Goal: Find specific page/section: Find specific page/section

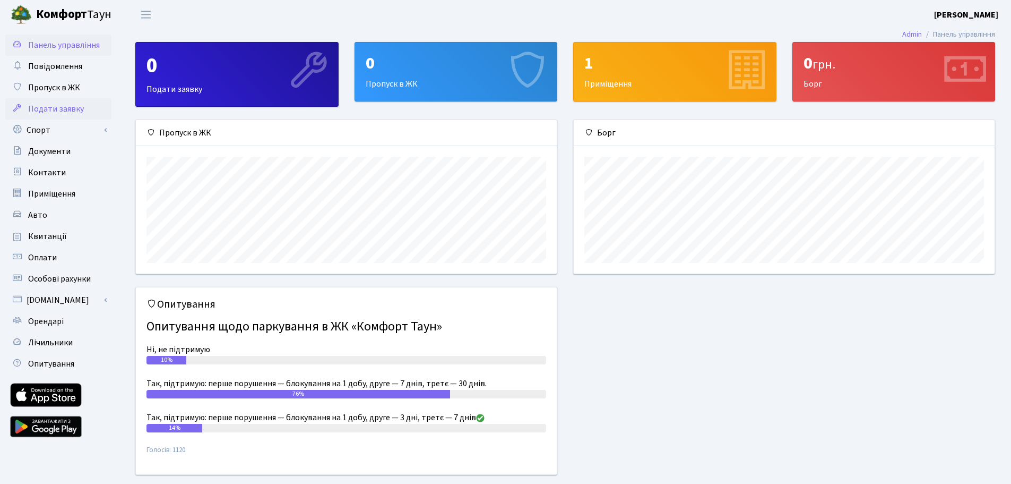
scroll to position [153, 421]
click at [62, 109] on span "Подати заявку" at bounding box center [56, 109] width 56 height 12
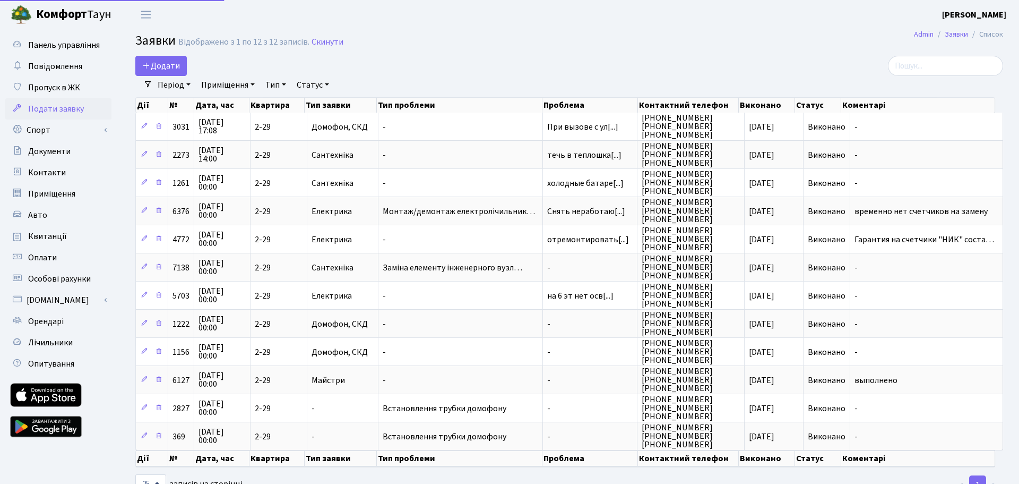
select select "25"
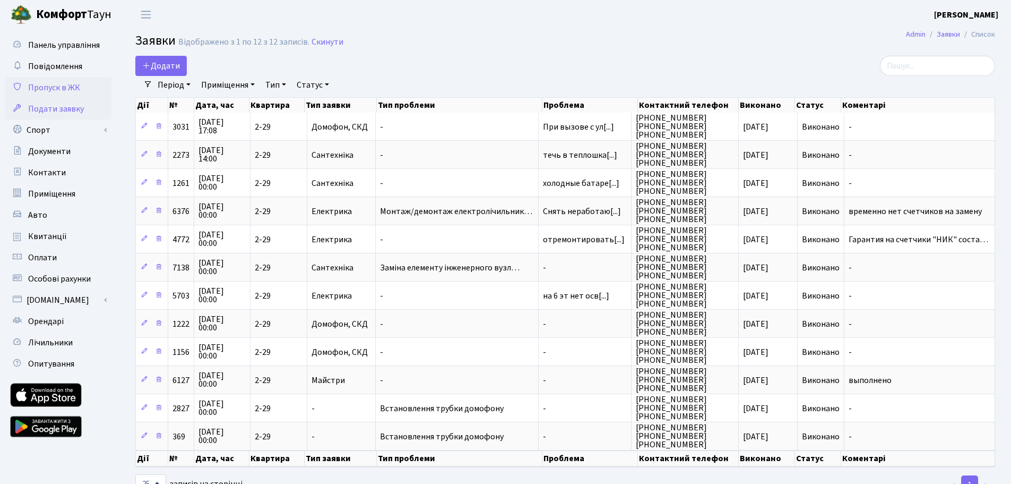
click at [62, 90] on span "Пропуск в ЖК" at bounding box center [54, 88] width 52 height 12
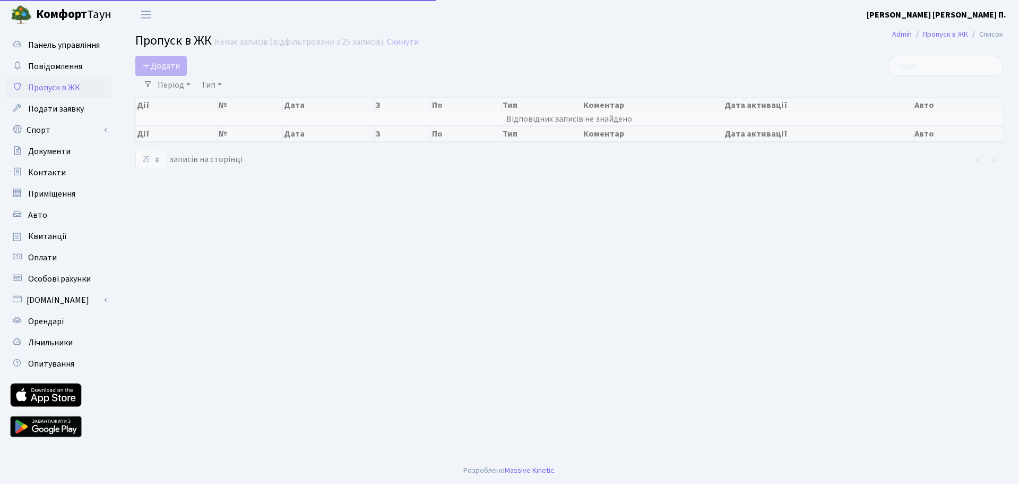
select select "25"
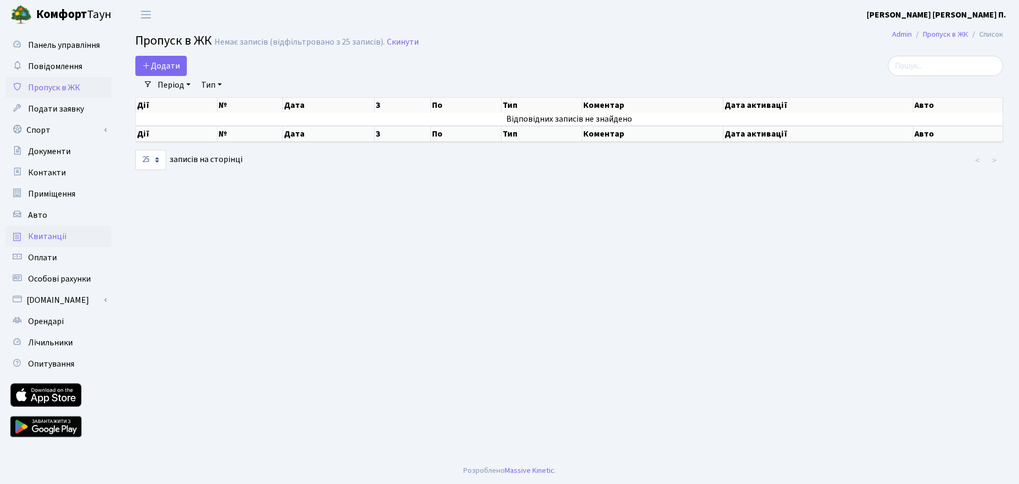
click at [56, 232] on span "Квитанції" at bounding box center [47, 236] width 39 height 12
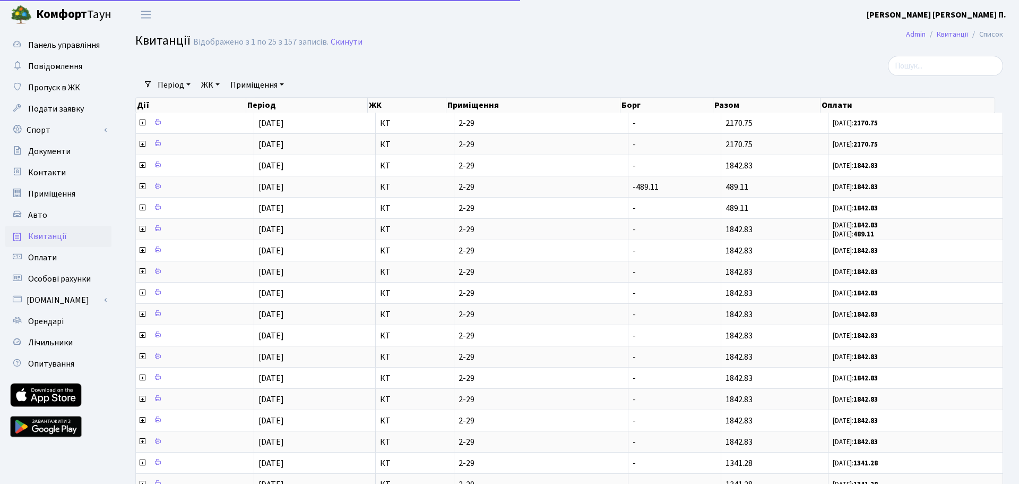
select select "25"
